Goal: Answer question/provide support

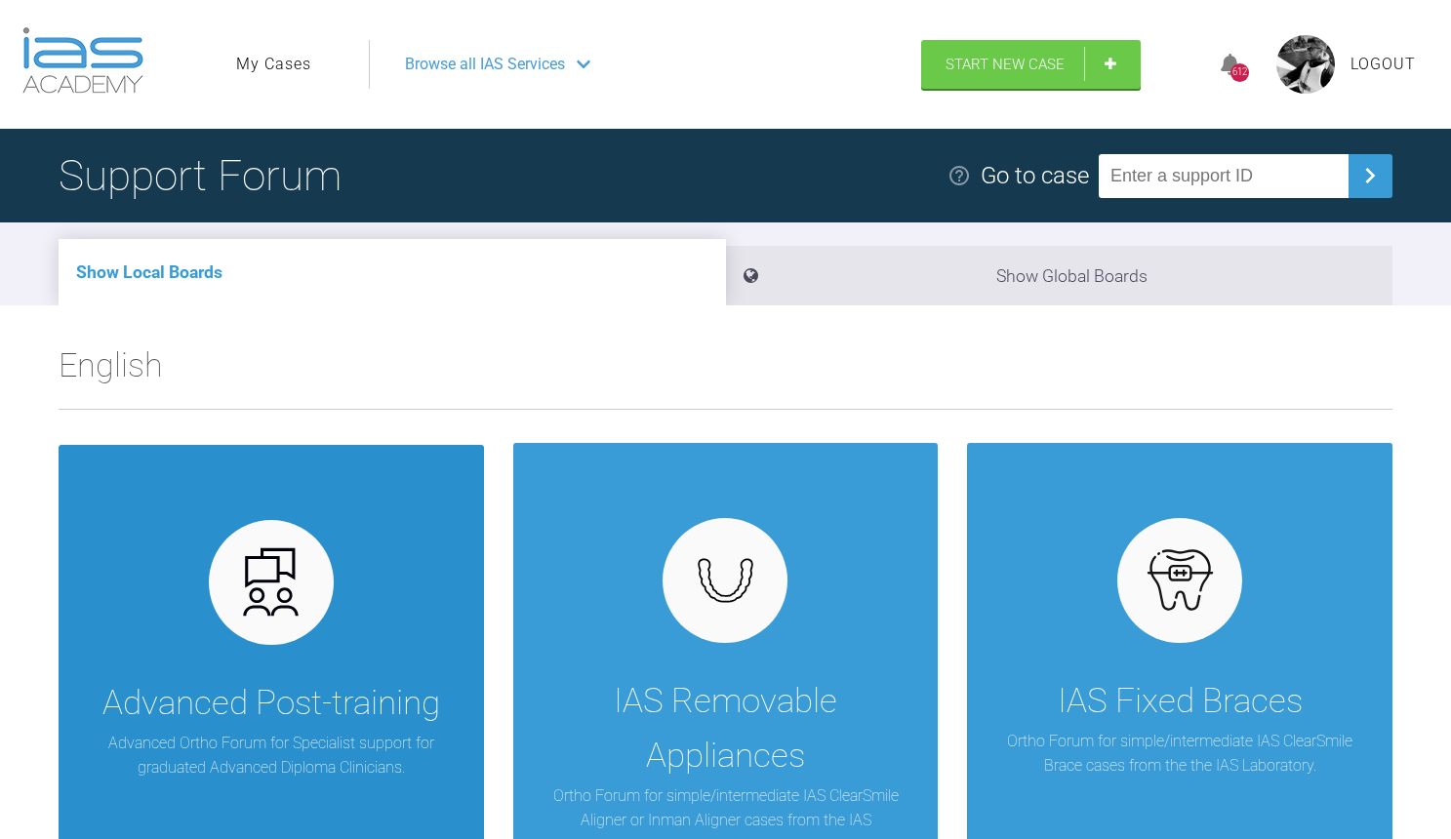
click at [294, 598] on img at bounding box center [270, 581] width 75 height 75
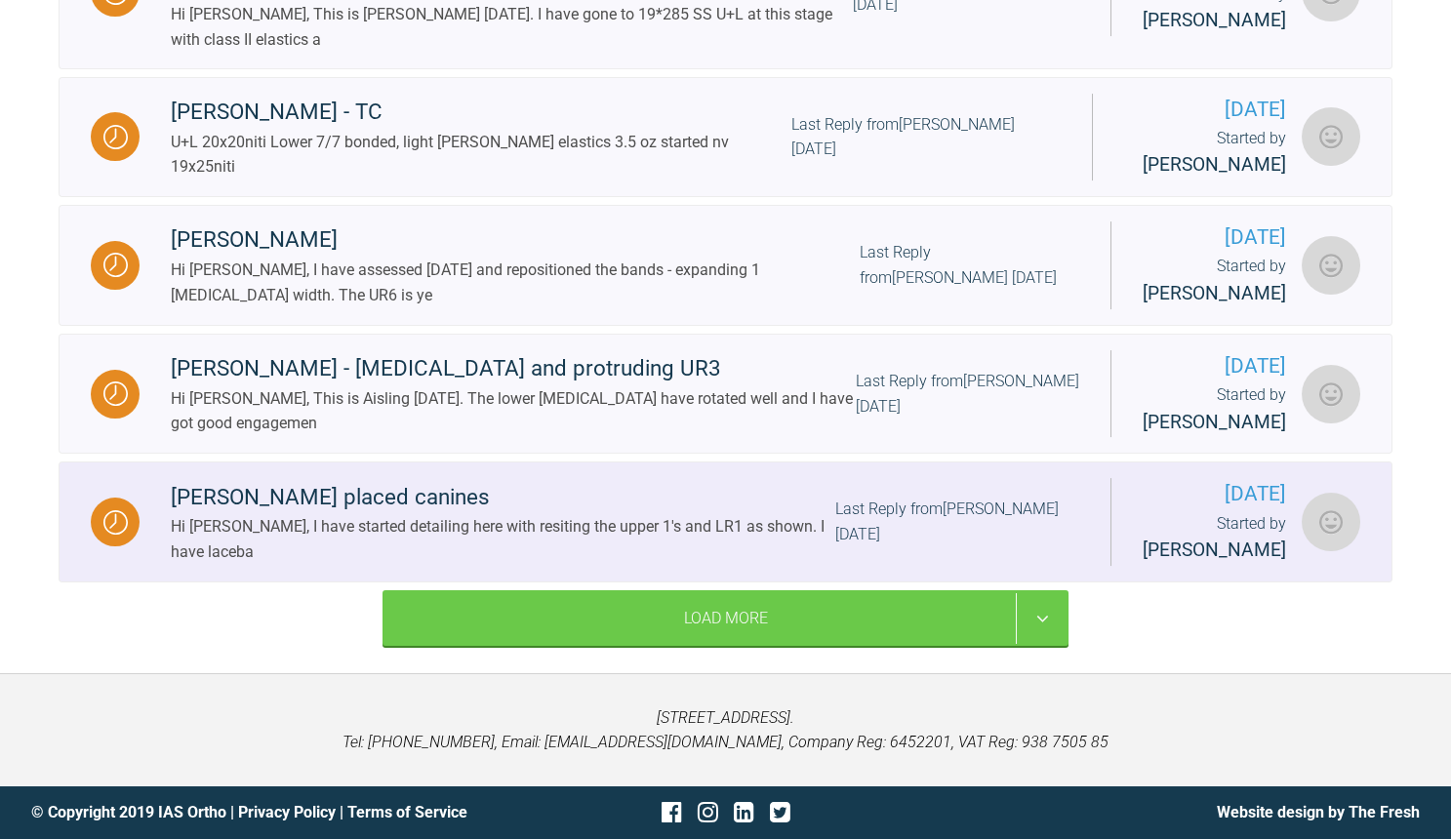
scroll to position [2445, 0]
click at [444, 490] on div "[PERSON_NAME] placed canines" at bounding box center [503, 497] width 664 height 35
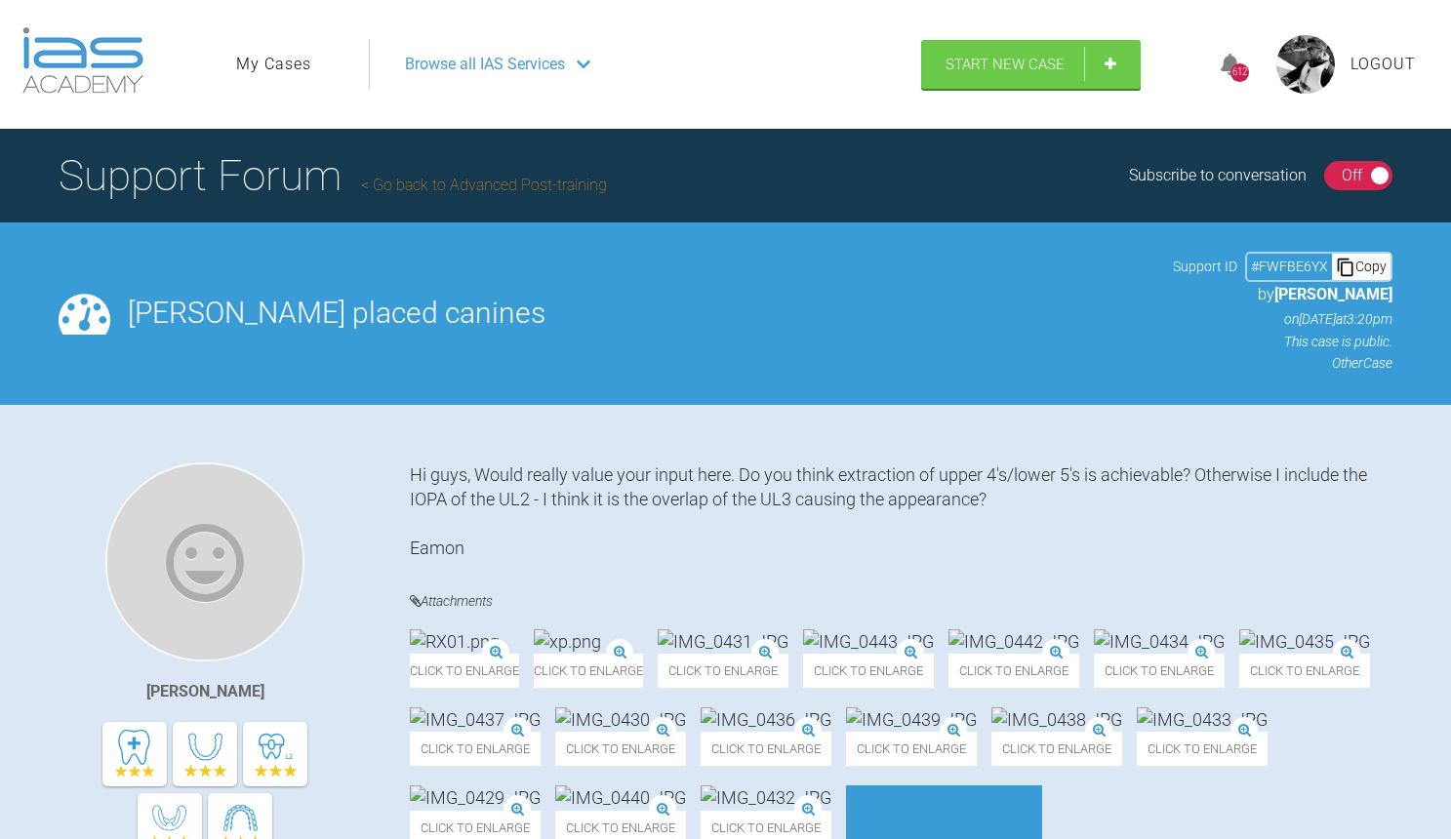
click at [267, 60] on link "My Cases" at bounding box center [273, 64] width 75 height 25
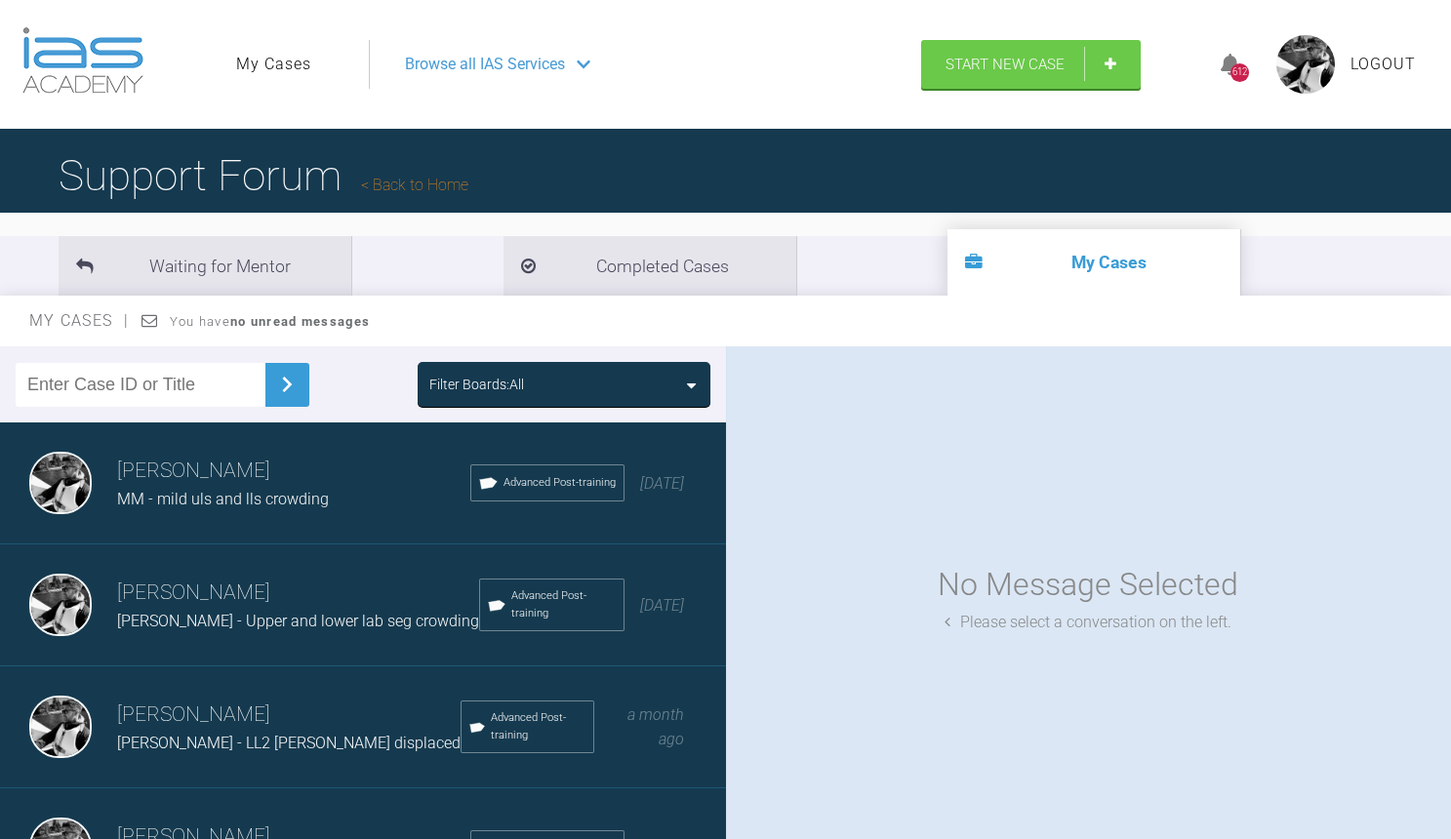
click at [315, 490] on span "MM - mild uls and lls crowding" at bounding box center [223, 499] width 212 height 19
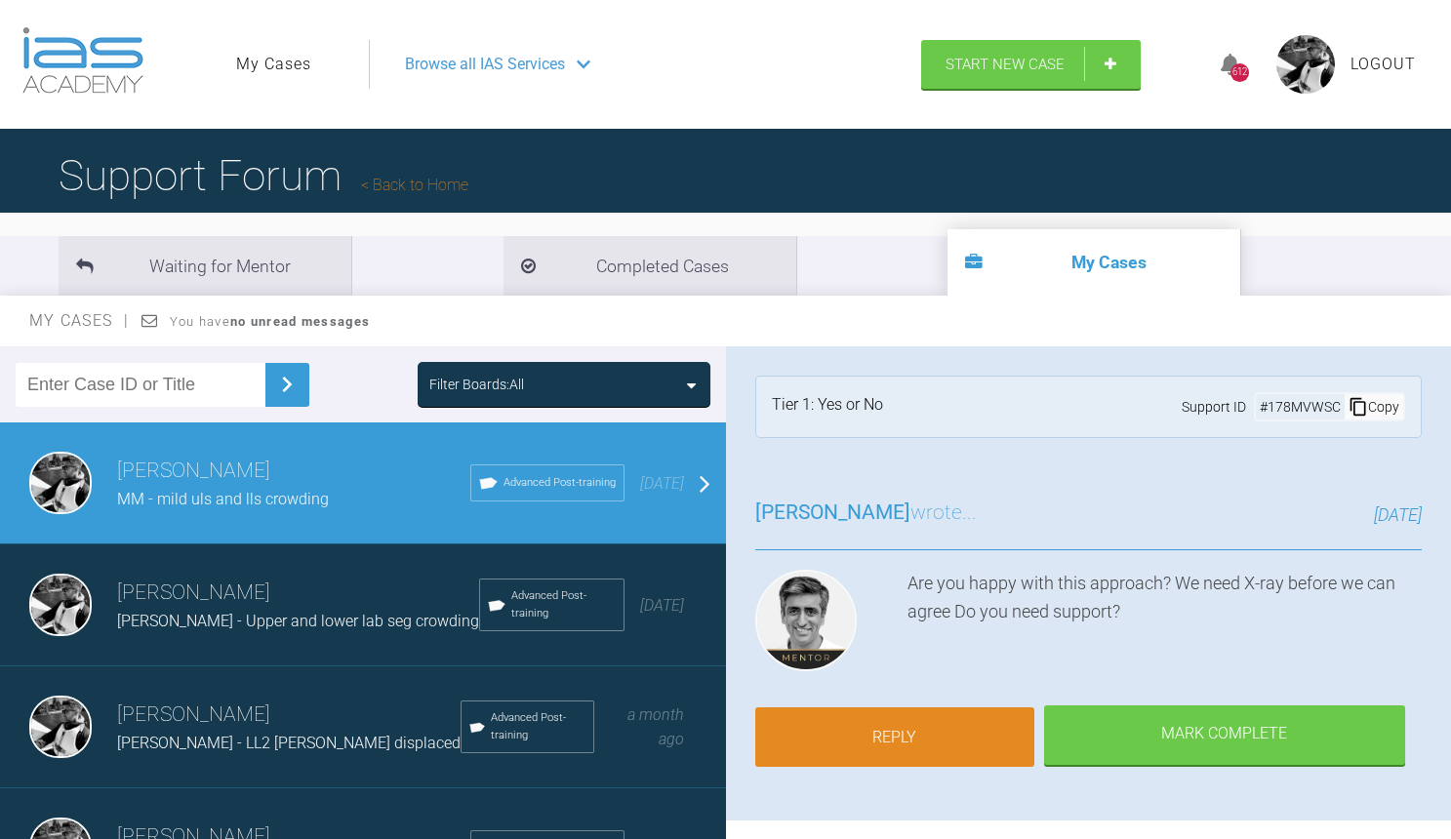
click at [949, 722] on link "Reply" at bounding box center [894, 737] width 279 height 60
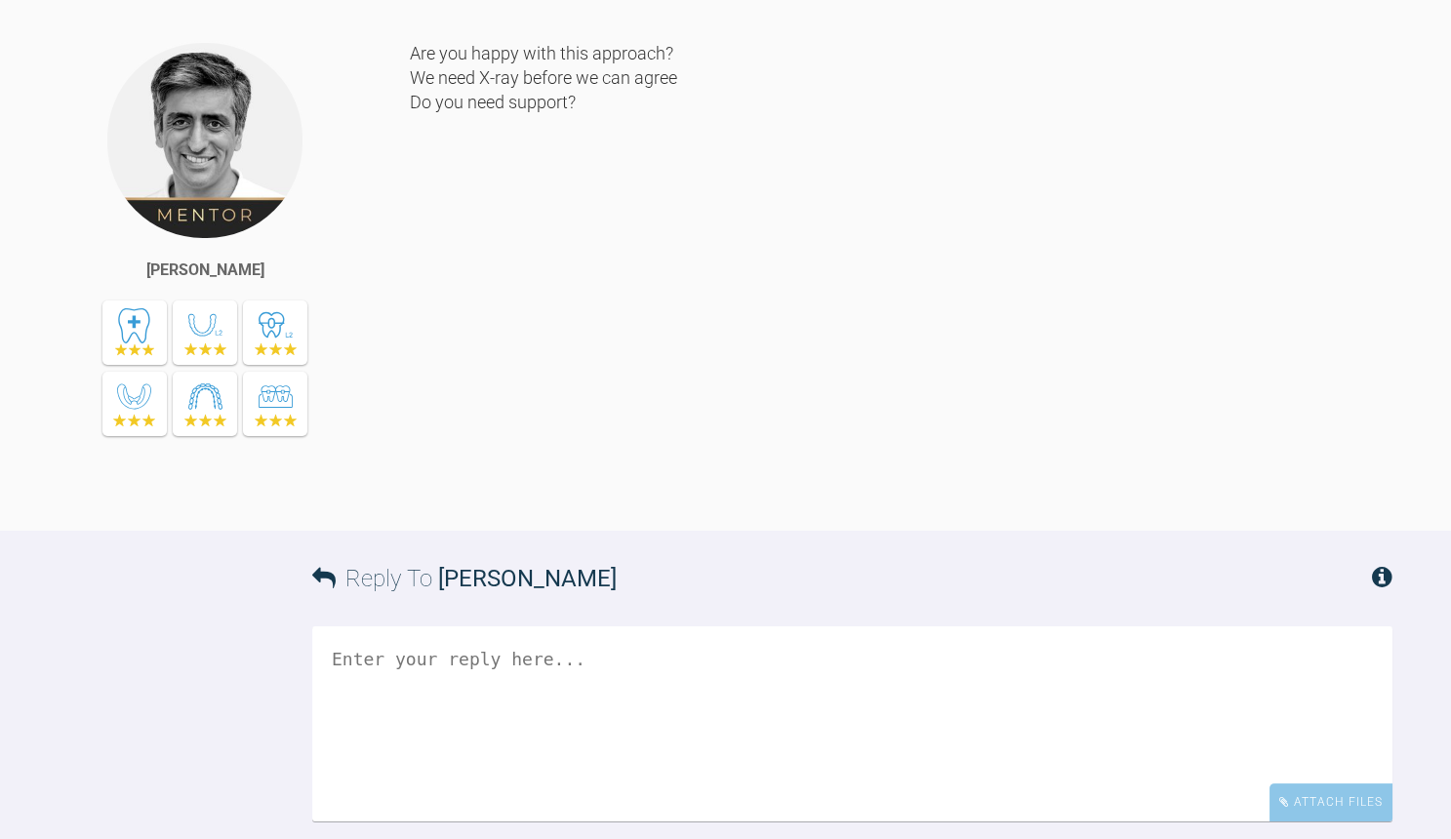
scroll to position [3281, 0]
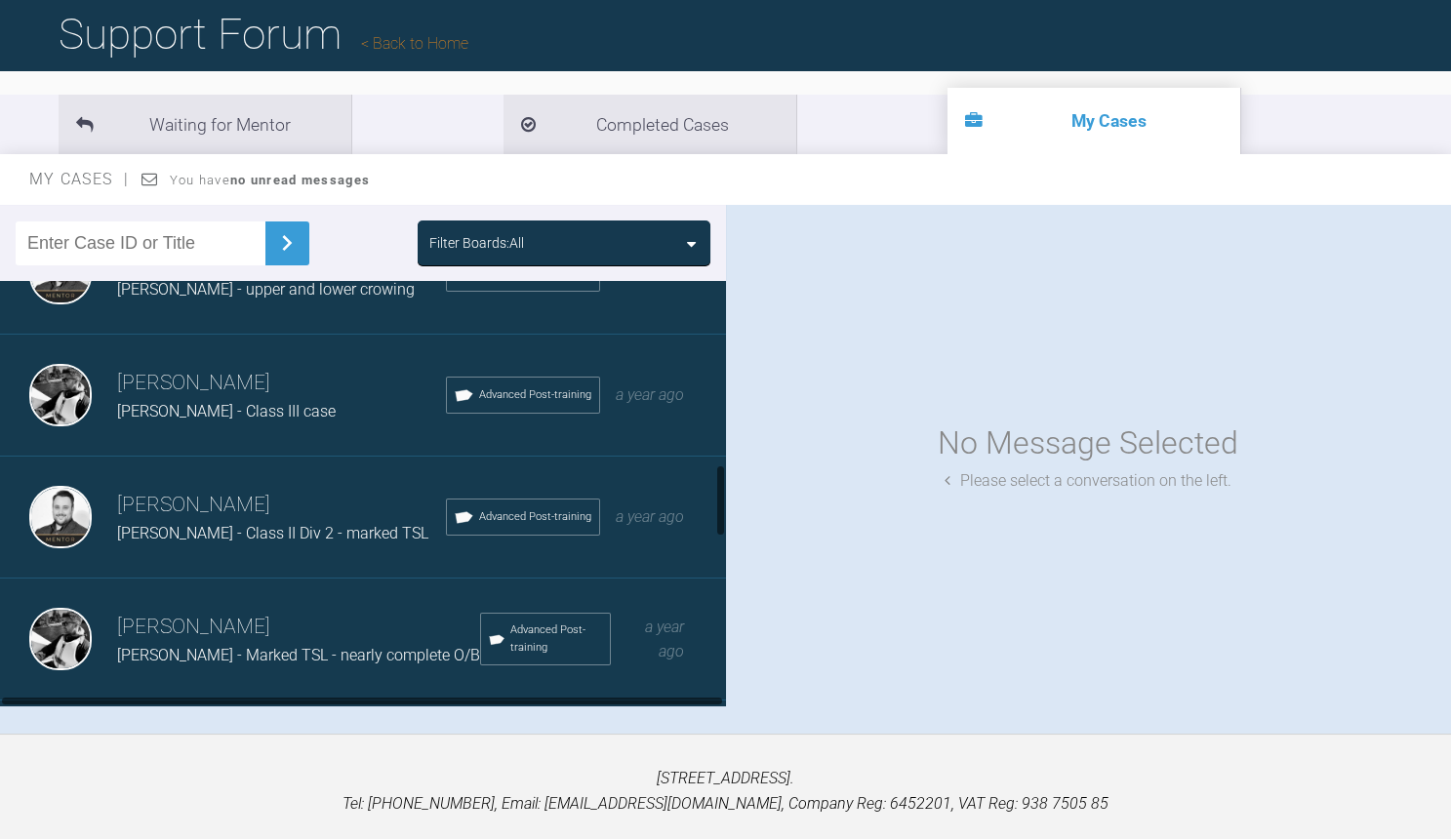
scroll to position [1069, 0]
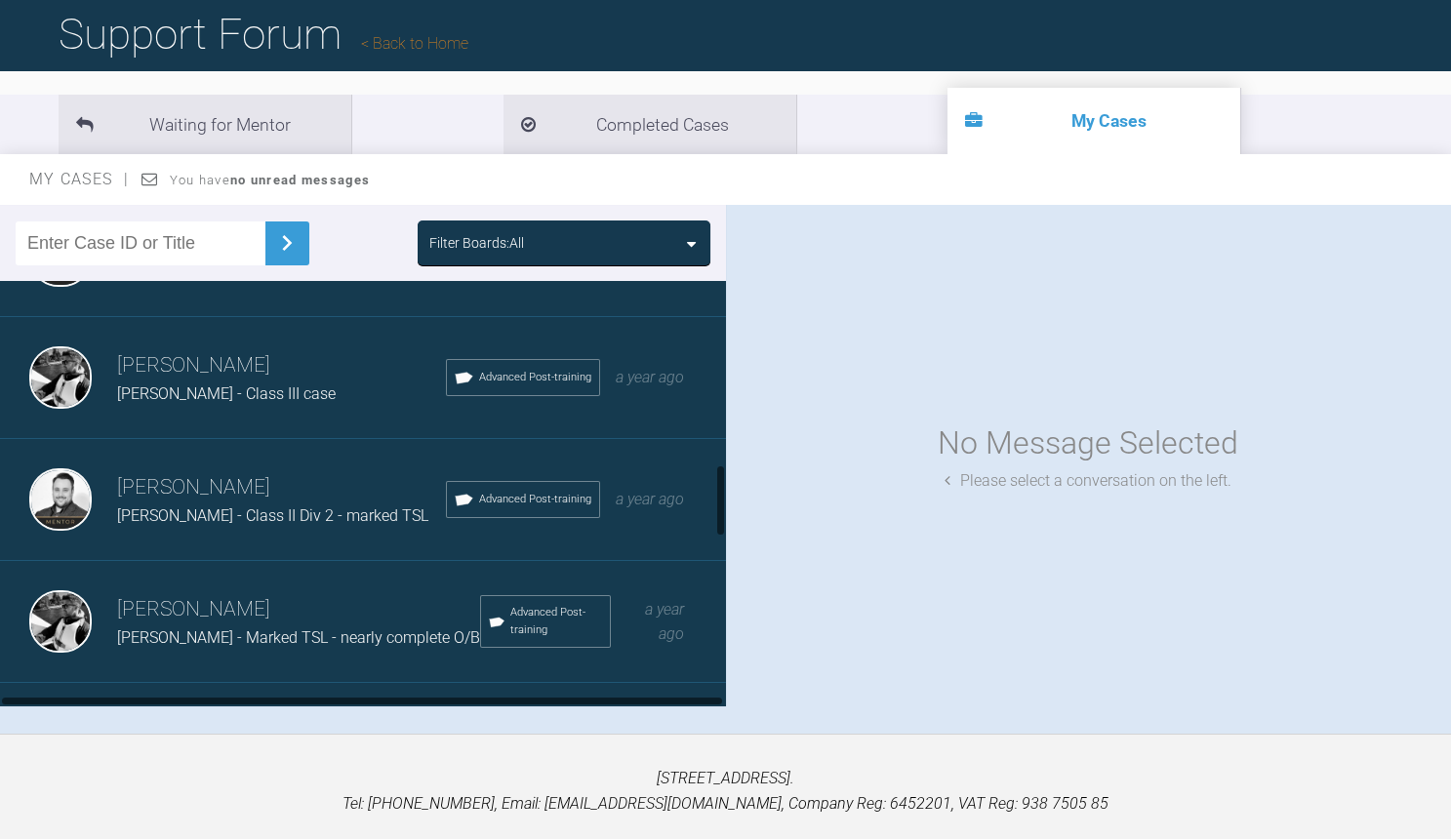
click at [279, 382] on div "[PERSON_NAME] - Class III case" at bounding box center [281, 394] width 329 height 25
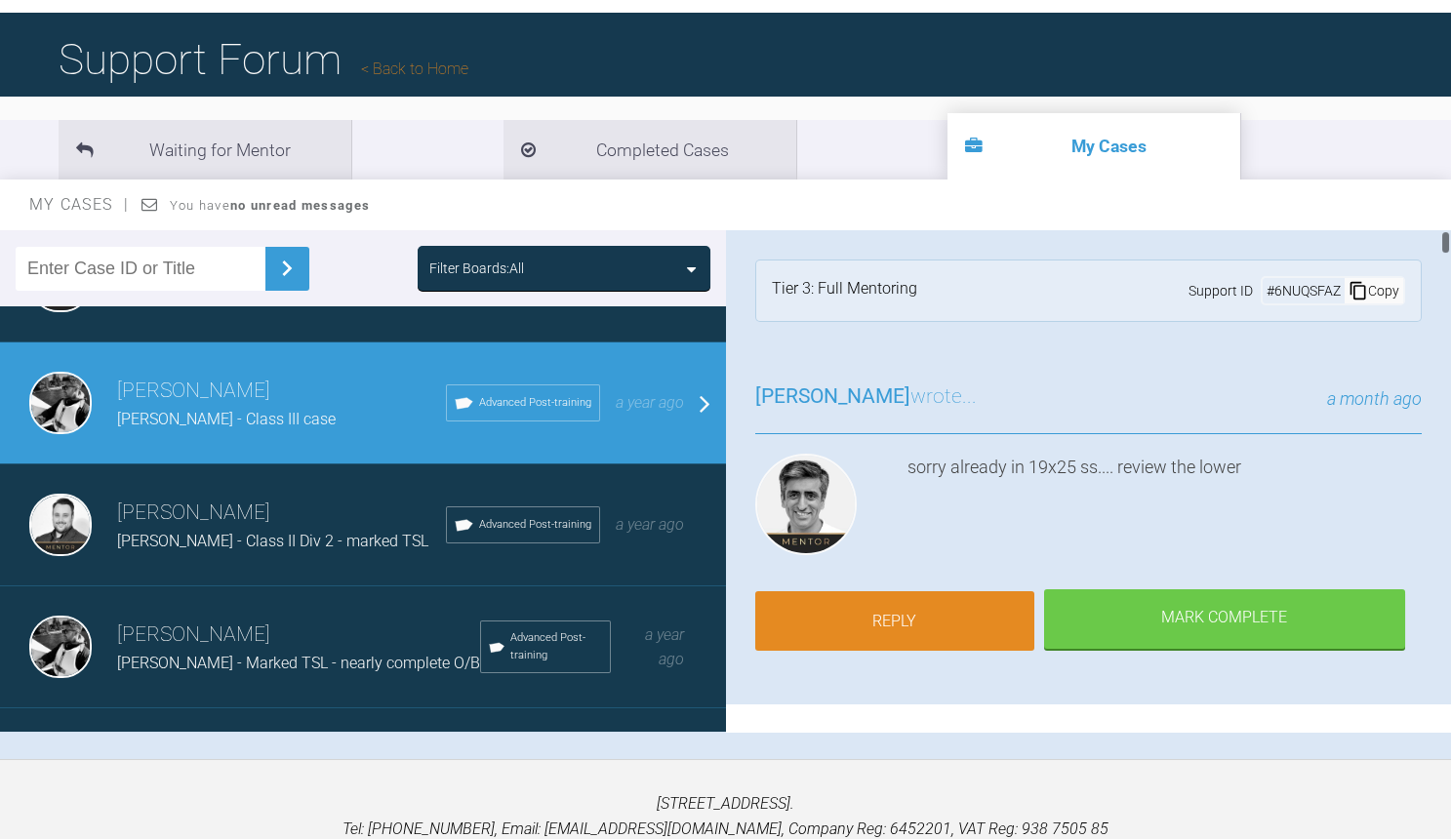
scroll to position [0, 0]
click at [927, 611] on link "Reply" at bounding box center [894, 621] width 279 height 60
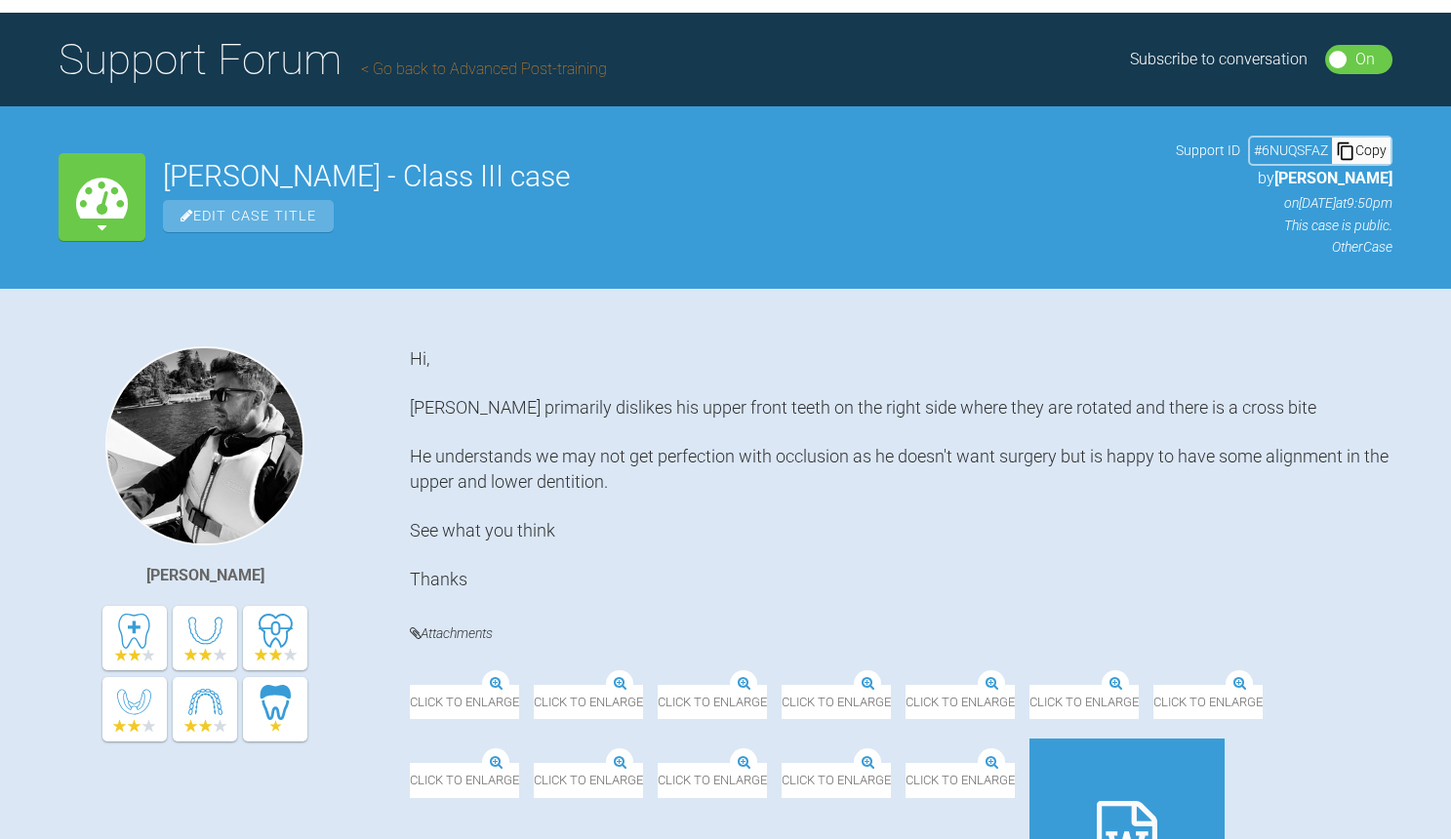
scroll to position [15258, 0]
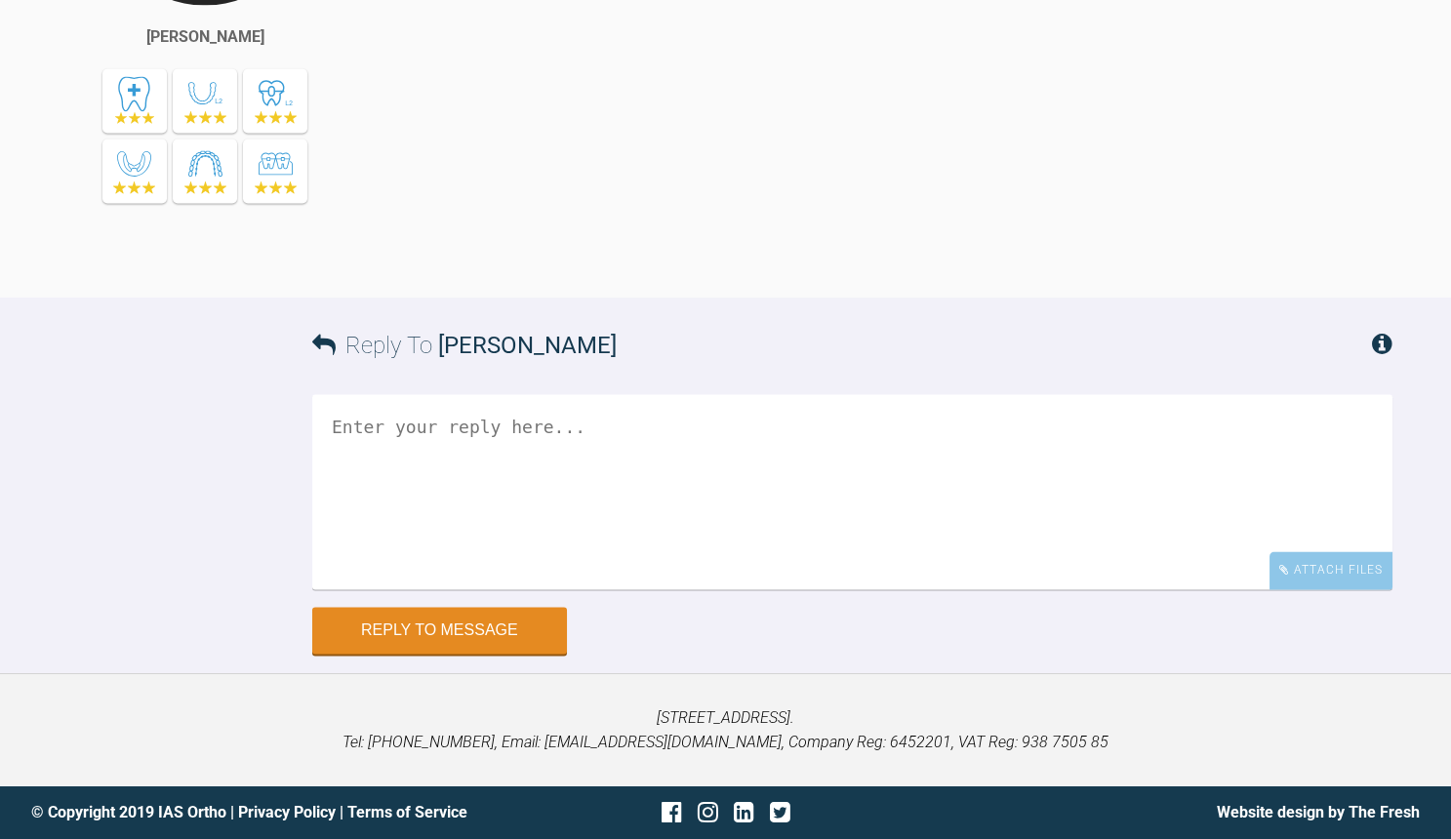
click at [476, 497] on textarea at bounding box center [852, 491] width 1080 height 195
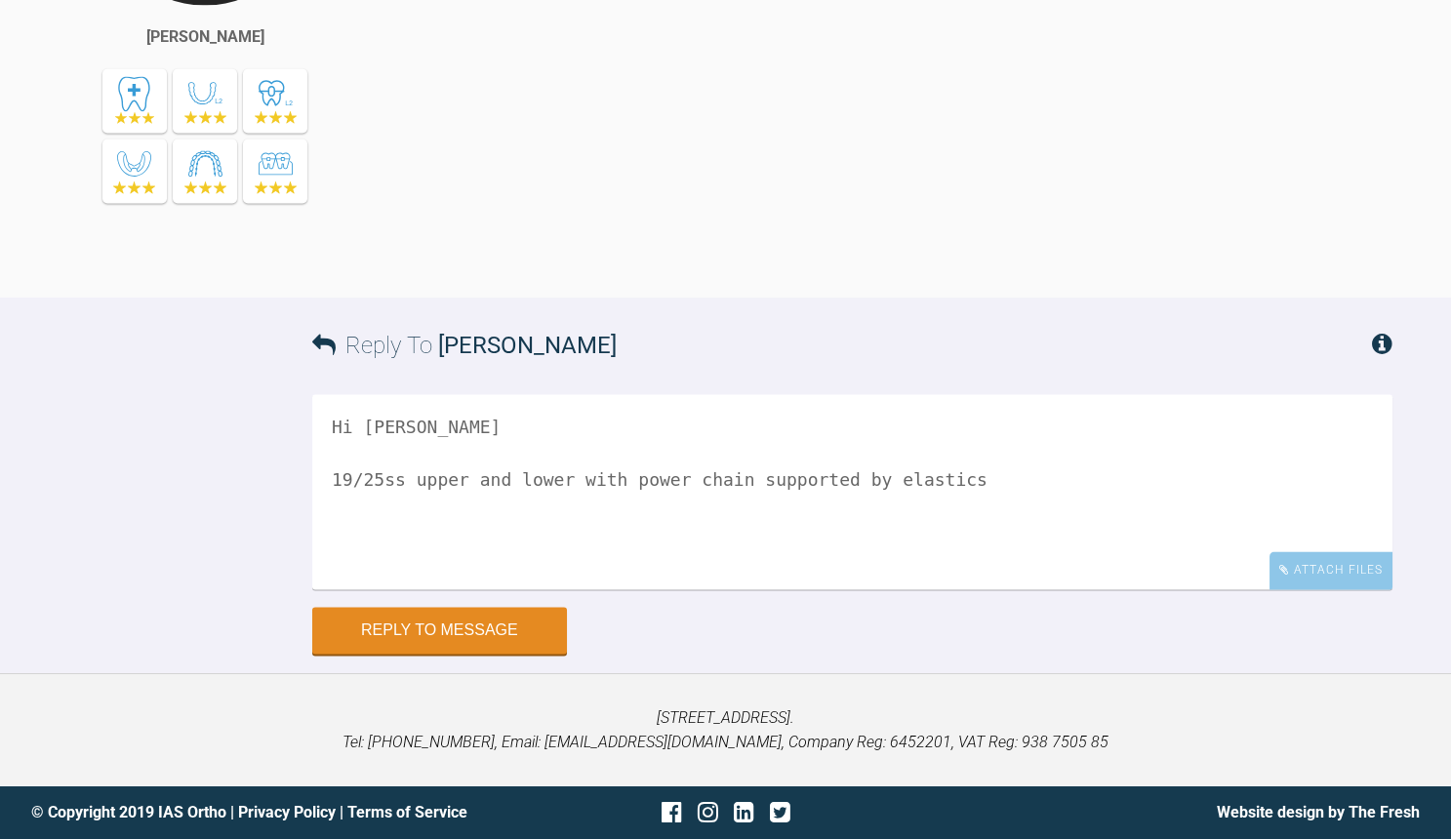
click at [760, 478] on textarea "Hi [PERSON_NAME] 19/25ss upper and lower with power chain supported by elastics" at bounding box center [852, 491] width 1080 height 195
click at [909, 484] on textarea "Hi [PERSON_NAME] 19/25ss upper and lower with power chain supported by class II…" at bounding box center [852, 491] width 1080 height 195
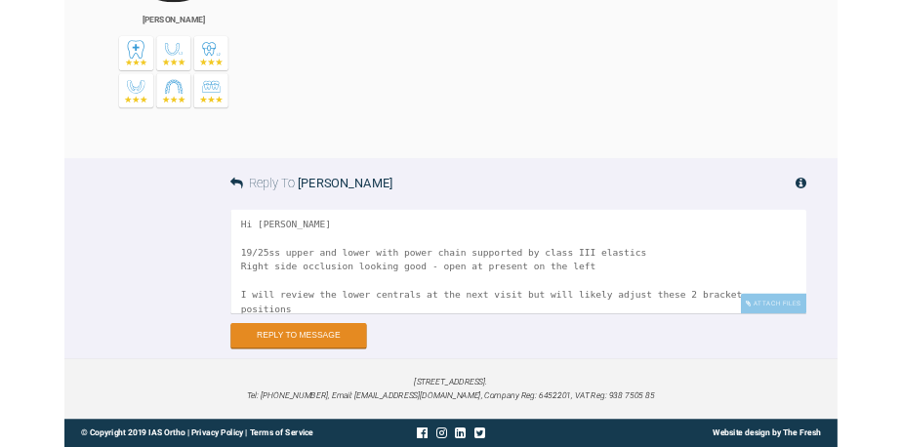
scroll to position [32, 0]
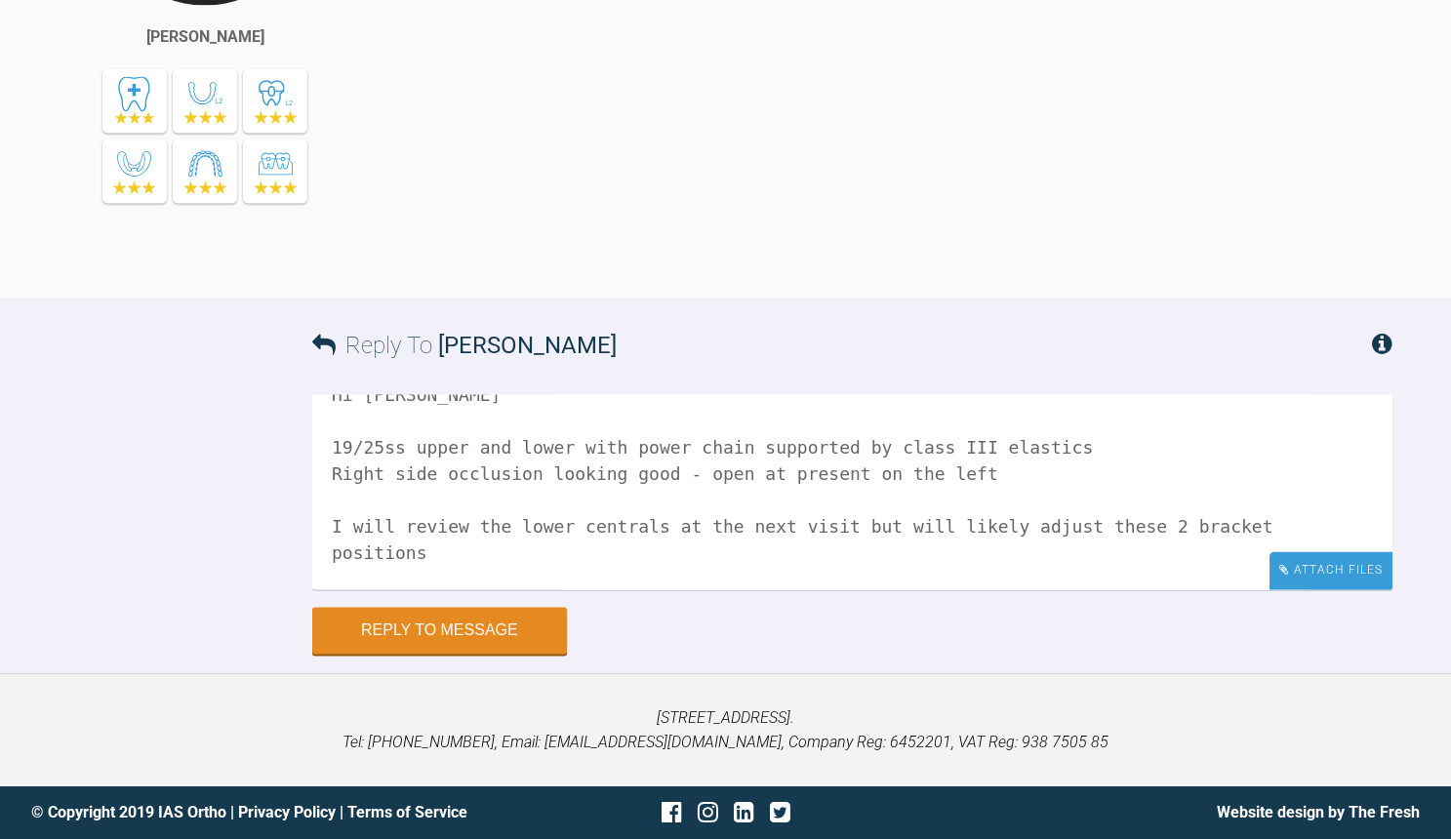
click at [1354, 571] on div "Attach Files" at bounding box center [1330, 570] width 123 height 38
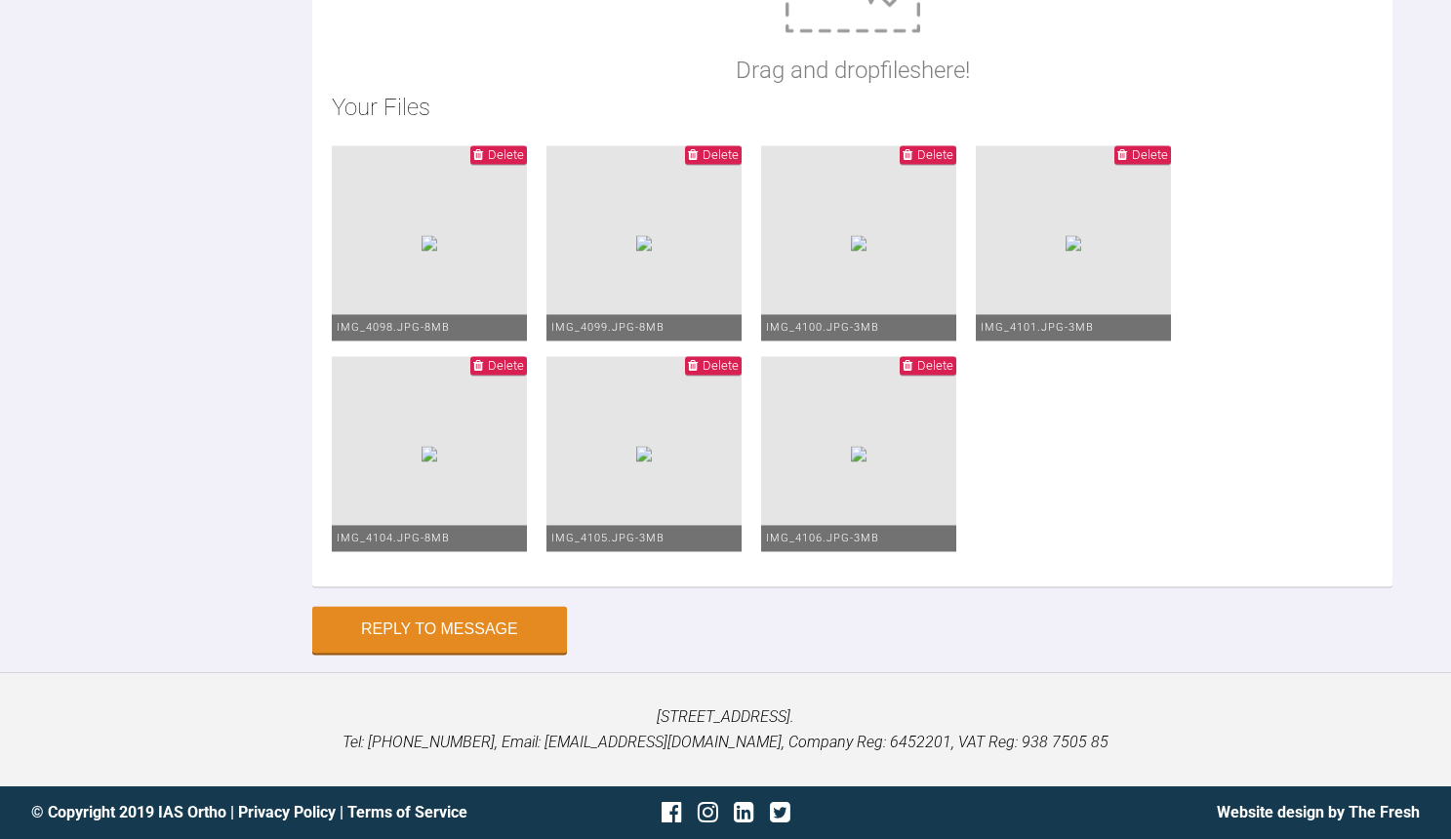
scroll to position [15311, 0]
type textarea "Hi [PERSON_NAME] 19/25ss upper and lower with power chain supported by class II…"
click at [437, 639] on button "Reply to Message" at bounding box center [439, 631] width 255 height 47
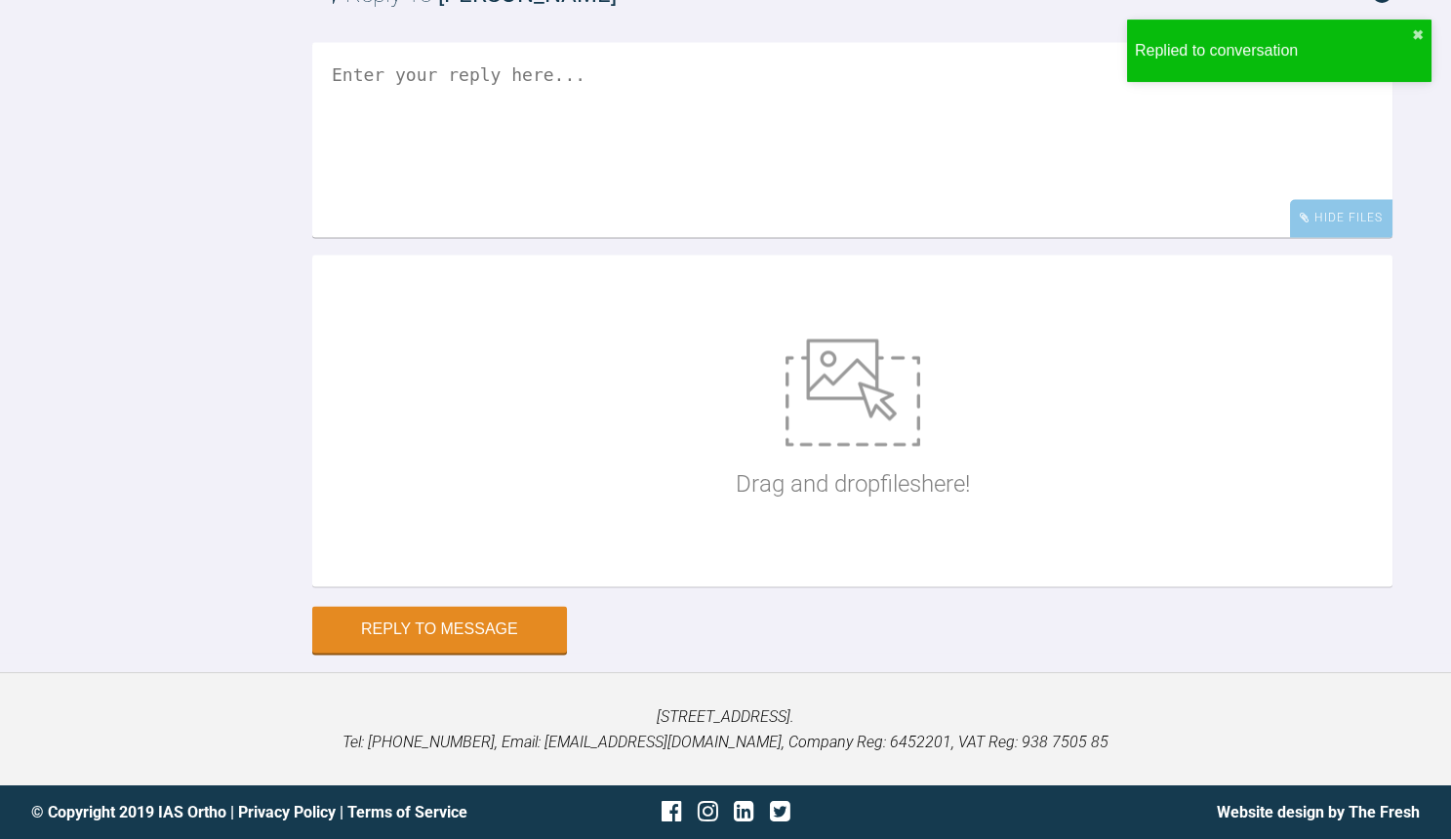
scroll to position [0, 0]
